Goal: Find specific page/section: Find specific page/section

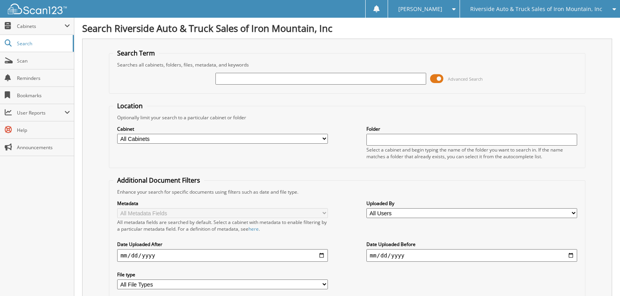
click at [234, 82] on input "text" at bounding box center [321, 79] width 210 height 12
type input "7069075"
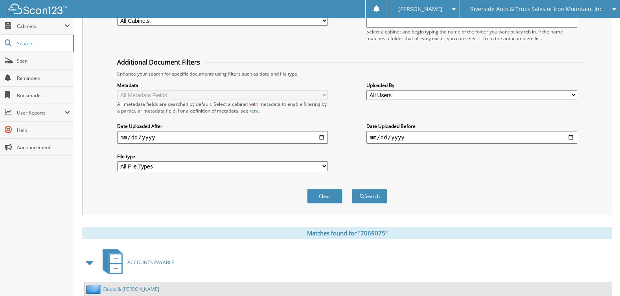
scroll to position [197, 0]
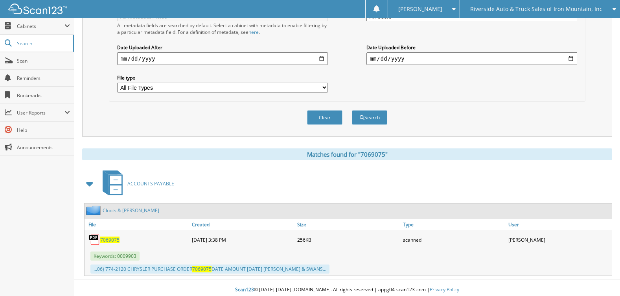
click at [109, 240] on span "7069075" at bounding box center [109, 239] width 19 height 7
